Goal: Task Accomplishment & Management: Manage account settings

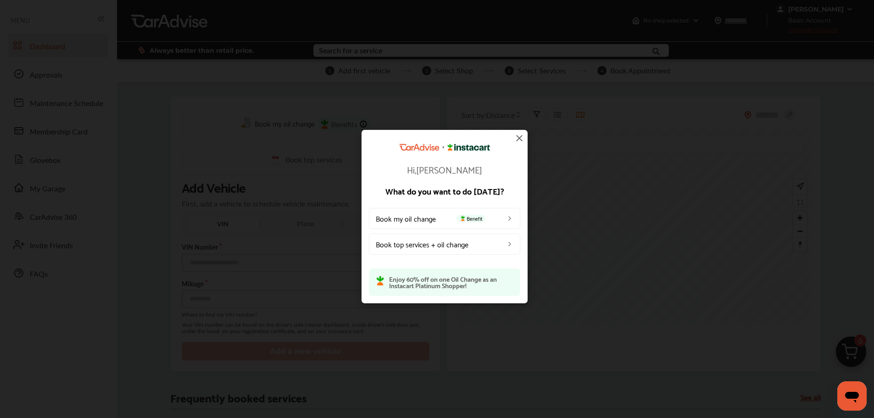
click at [518, 142] on img at bounding box center [519, 138] width 11 height 11
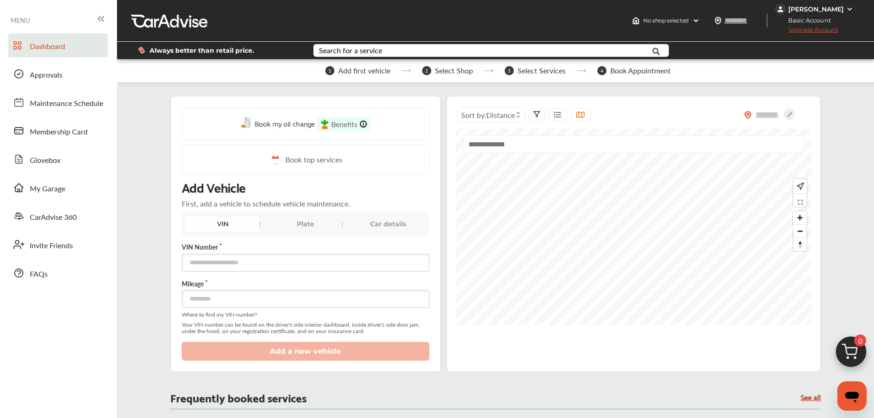
click at [793, 8] on div "[PERSON_NAME]" at bounding box center [816, 9] width 56 height 8
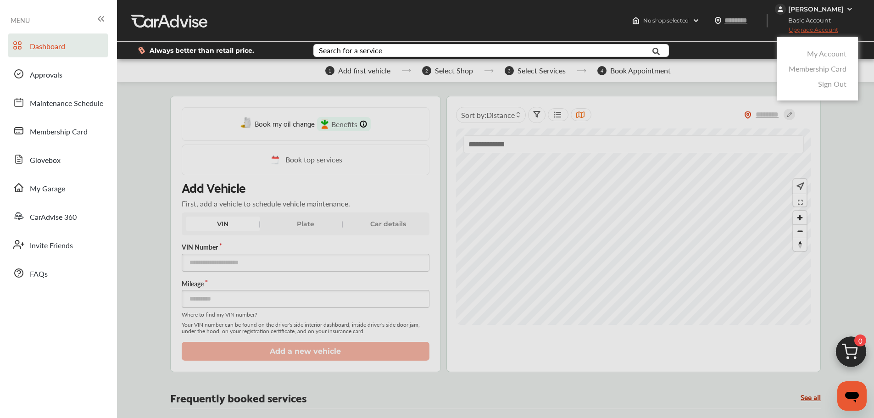
click at [813, 53] on link "My Account" at bounding box center [826, 53] width 39 height 11
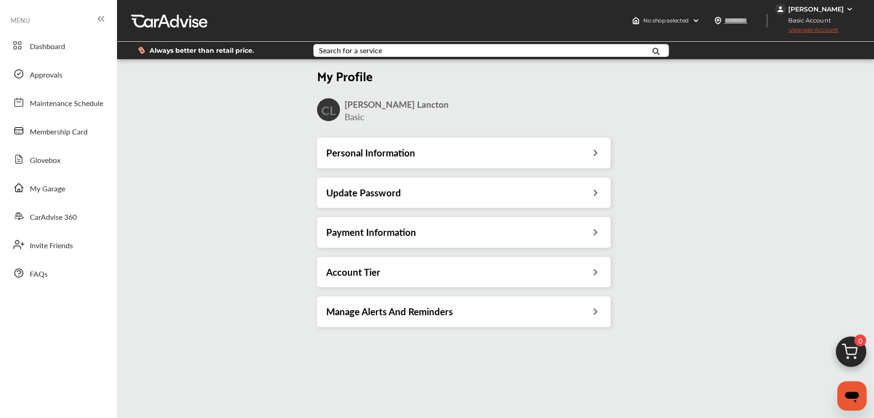
click at [389, 237] on h3 "Payment Information" at bounding box center [371, 232] width 90 height 12
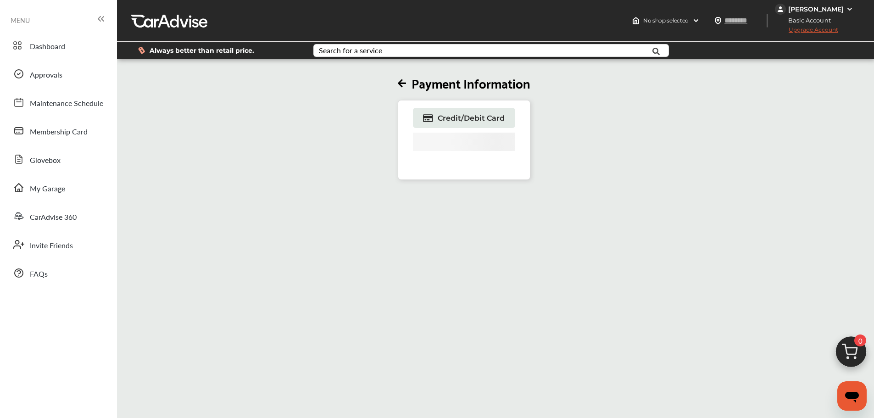
click at [405, 87] on icon at bounding box center [402, 84] width 8 height 10
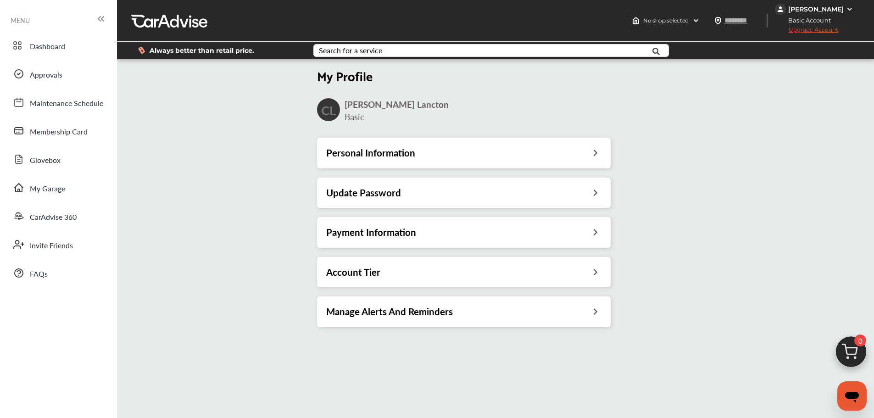
click at [399, 188] on h3 "Update Password" at bounding box center [363, 193] width 75 height 12
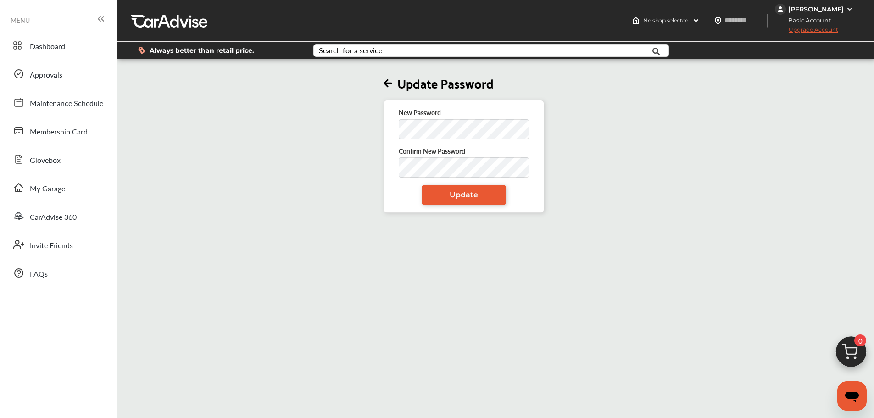
click at [432, 198] on link "Update" at bounding box center [464, 195] width 84 height 20
